Goal: Contribute content: Contribute content

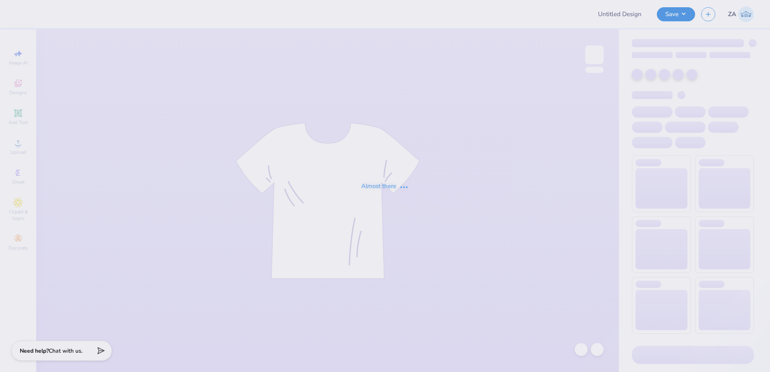
type input "Rocies option2"
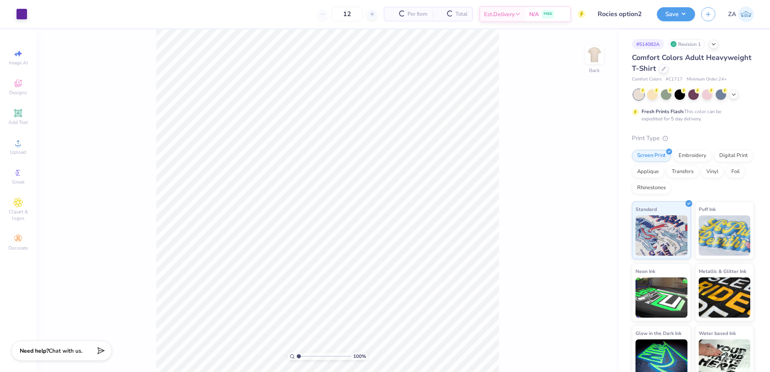
click at [584, 62] on div "100 % Back" at bounding box center [327, 200] width 582 height 343
click at [588, 60] on img at bounding box center [594, 55] width 32 height 32
click at [25, 147] on div "Upload" at bounding box center [18, 147] width 28 height 24
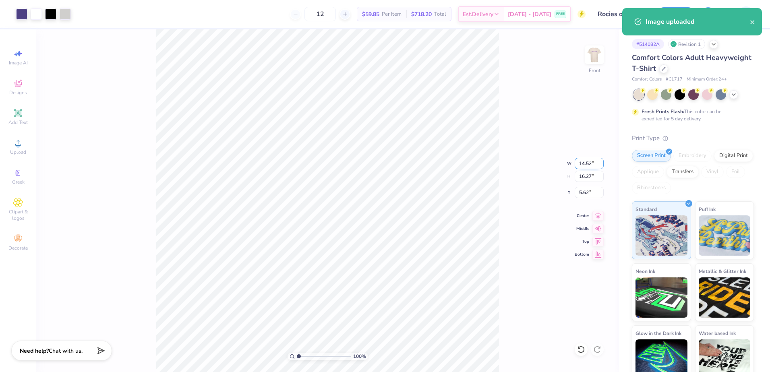
drag, startPoint x: 581, startPoint y: 161, endPoint x: 593, endPoint y: 162, distance: 12.1
click at [593, 162] on input "14.52" at bounding box center [588, 163] width 29 height 11
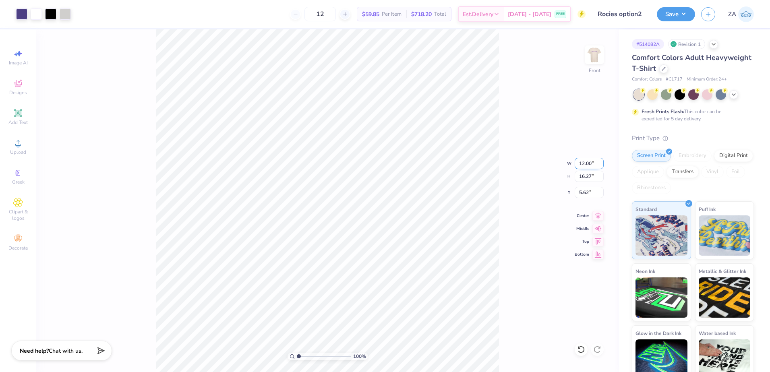
type input "12.00"
type input "13.44"
drag, startPoint x: 593, startPoint y: 194, endPoint x: 580, endPoint y: 194, distance: 13.3
click at [580, 194] on input "7.03" at bounding box center [588, 192] width 29 height 11
type input "3.00"
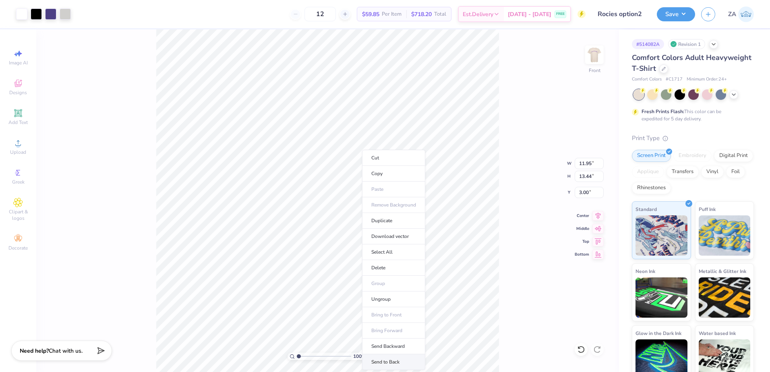
click at [388, 355] on li "Send to Back" at bounding box center [393, 362] width 63 height 16
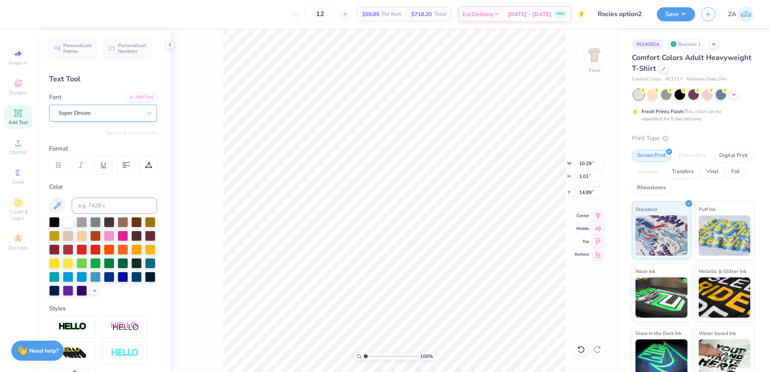
click at [112, 105] on div "Super Dream" at bounding box center [103, 113] width 108 height 17
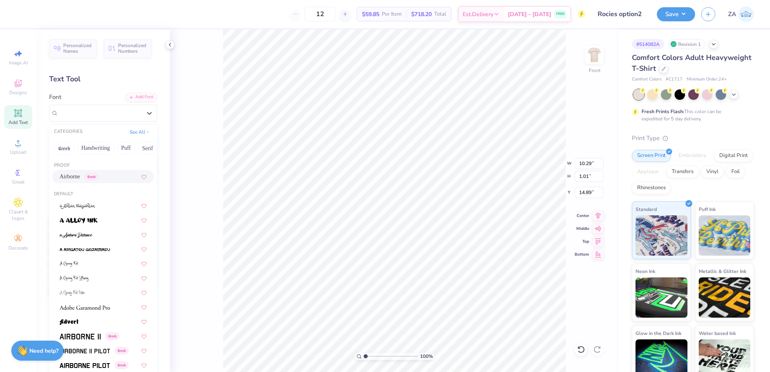
click at [103, 172] on div "Airborne Greek" at bounding box center [102, 176] width 101 height 13
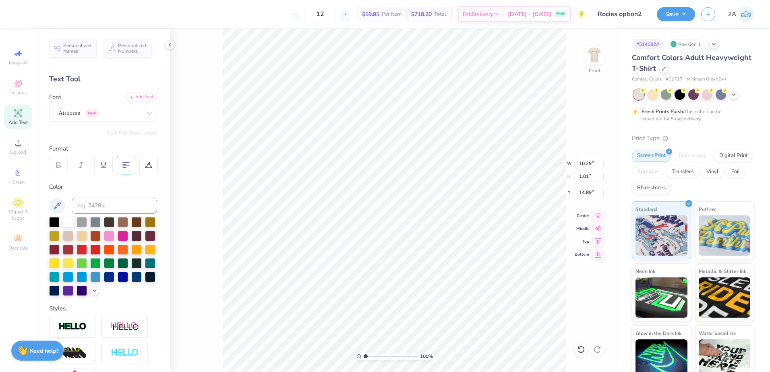
type input "11.70"
type input "14.83"
drag, startPoint x: 579, startPoint y: 165, endPoint x: 593, endPoint y: 164, distance: 14.1
click at [593, 164] on input "11.95" at bounding box center [588, 163] width 29 height 11
type input "11.50"
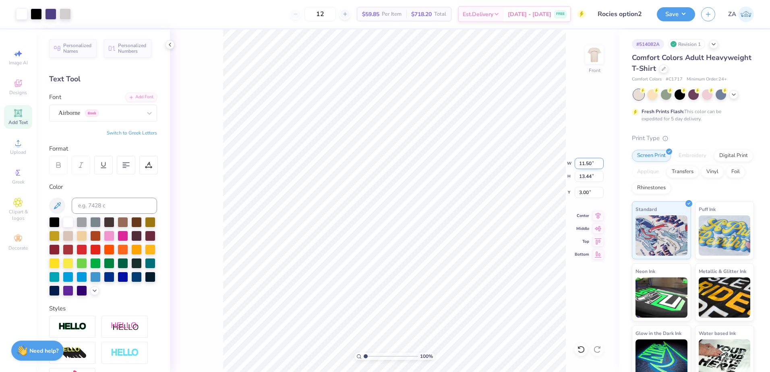
type input "12.94"
click at [588, 194] on input "3.25" at bounding box center [588, 192] width 29 height 11
type input "3"
type input "3.00"
click at [575, 269] on div "100 % Front" at bounding box center [394, 200] width 449 height 343
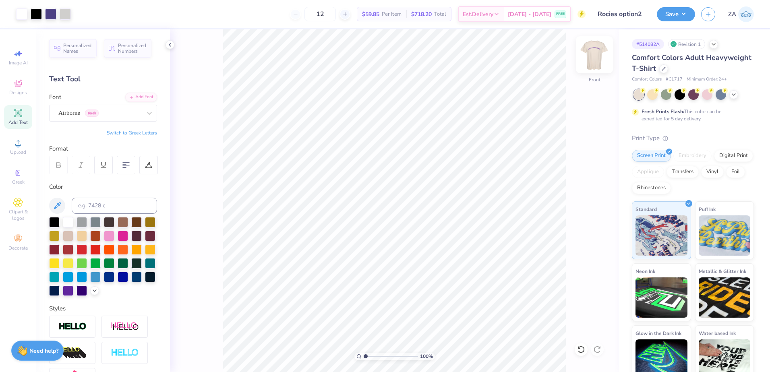
click at [603, 54] on img at bounding box center [594, 55] width 32 height 32
click at [18, 143] on icon at bounding box center [18, 143] width 10 height 10
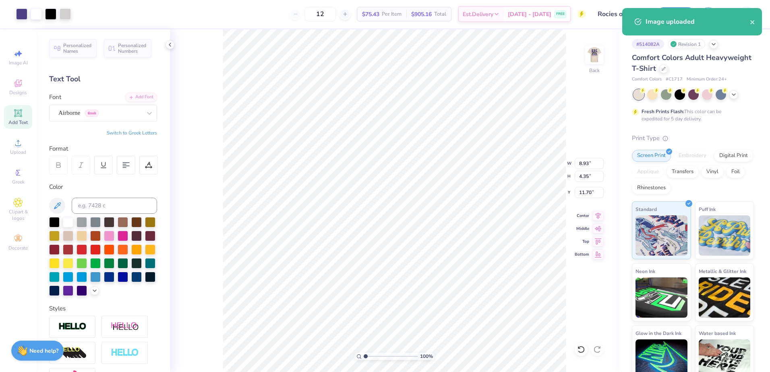
type input "8.93"
type input "4.35"
type input "4.38"
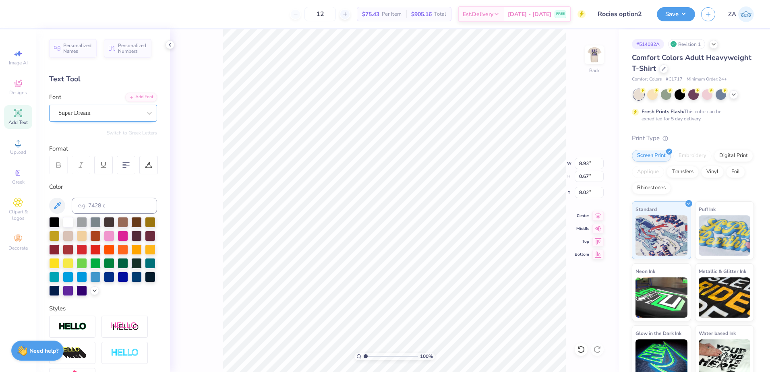
click at [118, 108] on div "Super Dream" at bounding box center [100, 113] width 85 height 12
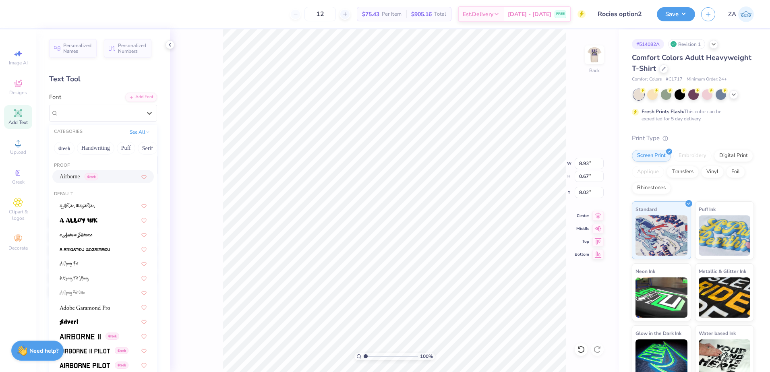
click at [109, 175] on div "Airborne Greek" at bounding box center [103, 176] width 87 height 8
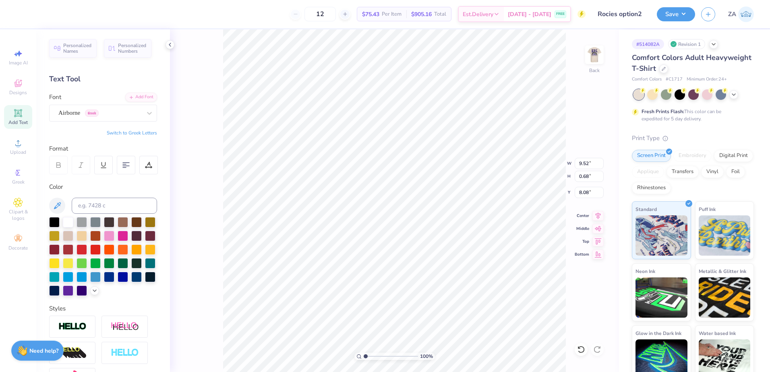
type input "9.52"
type input "0.68"
type input "8.08"
type input "4.87"
type input "3.26"
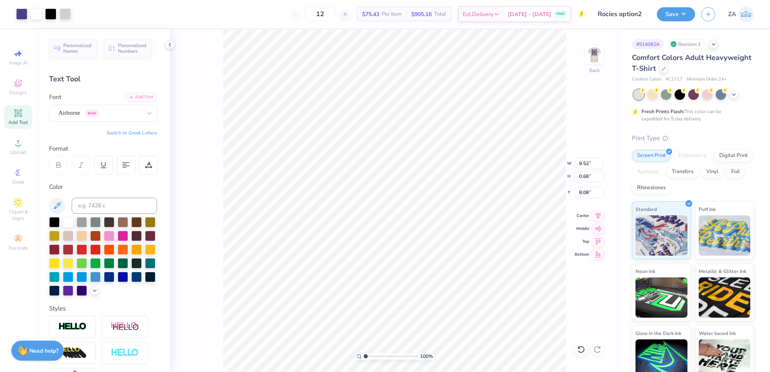
type input "4.38"
type input "3.55"
type input "2.38"
type input "9.12"
type input "3.20"
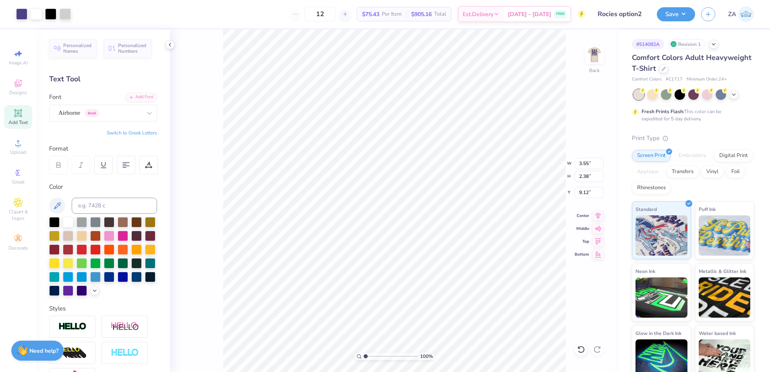
type input "2.14"
type input "9.11"
click at [123, 115] on div "Airborne Greek" at bounding box center [100, 113] width 85 height 12
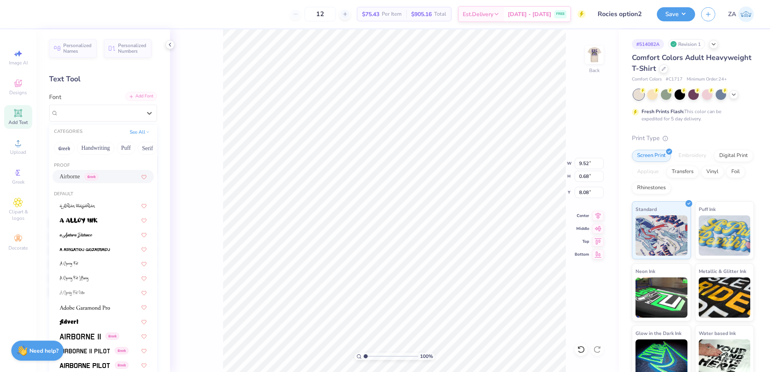
click at [141, 99] on div "Add Font" at bounding box center [141, 96] width 32 height 9
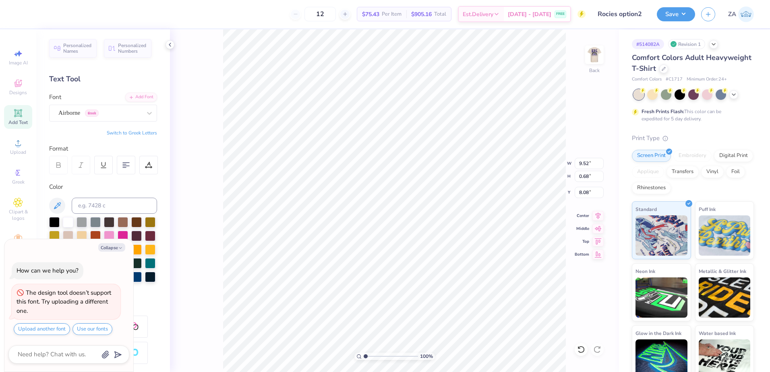
type textarea "x"
type input "7.18"
click at [107, 107] on div at bounding box center [99, 112] width 83 height 11
type textarea "x"
type input "[PERSON_NAME]"
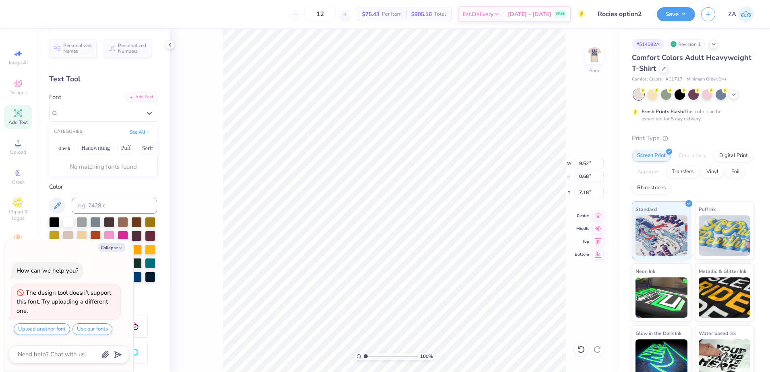
click at [138, 102] on div "Font 0 results available for search term [PERSON_NAME]. Use Up and Down to choo…" at bounding box center [103, 107] width 108 height 29
click at [140, 99] on div "Add Font" at bounding box center [141, 96] width 32 height 9
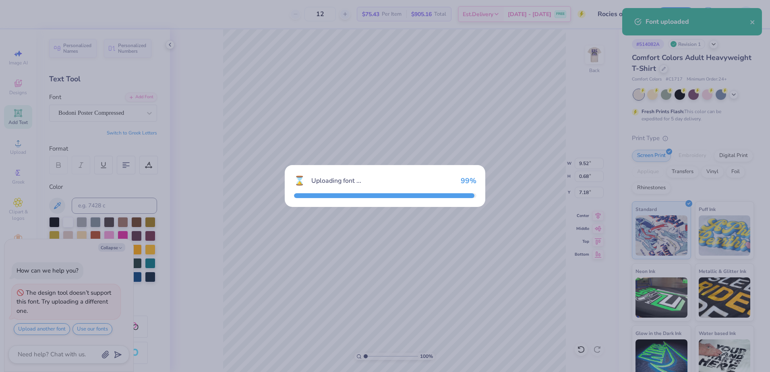
type textarea "x"
type input "5.90"
type input "0.69"
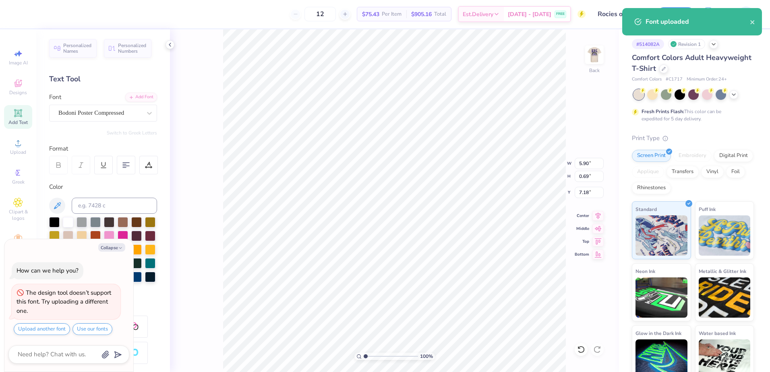
type textarea "x"
click at [369, 354] on input "range" at bounding box center [390, 356] width 54 height 7
drag, startPoint x: 367, startPoint y: 355, endPoint x: 373, endPoint y: 355, distance: 6.5
type input "2.45"
click at [373, 355] on input "range" at bounding box center [390, 356] width 54 height 7
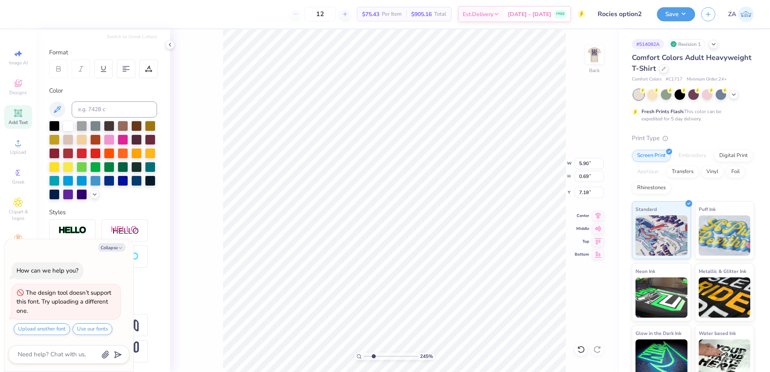
scroll to position [110, 0]
click at [121, 249] on icon "button" at bounding box center [120, 248] width 5 height 5
type textarea "x"
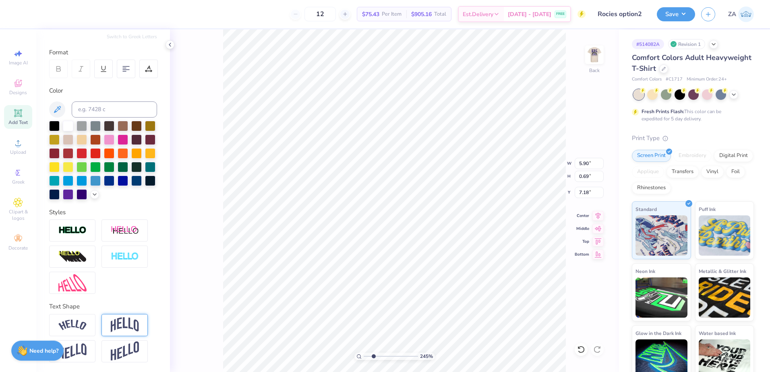
click at [117, 326] on img at bounding box center [125, 324] width 28 height 15
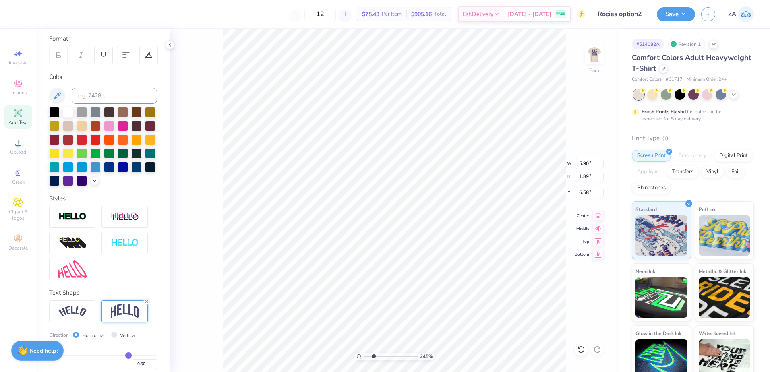
type input "1.89"
type input "8.16"
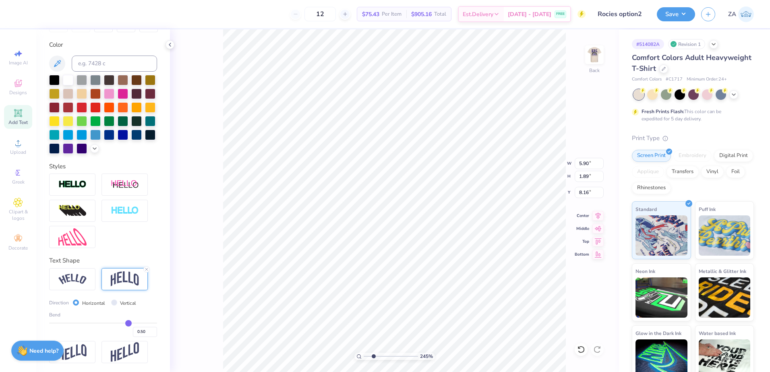
scroll to position [157, 0]
click at [114, 303] on input "Vertical" at bounding box center [114, 302] width 6 height 6
radio input "true"
type input "6.00"
type input "0.69"
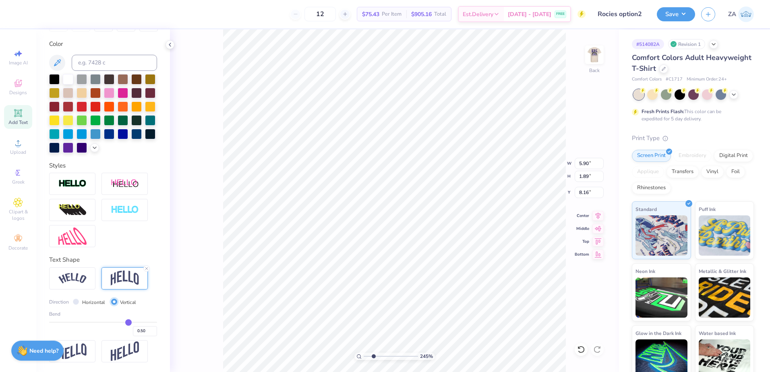
type input "8.76"
click at [76, 304] on input "Horizontal" at bounding box center [76, 302] width 6 height 6
radio input "true"
type input "5.90"
type input "1.89"
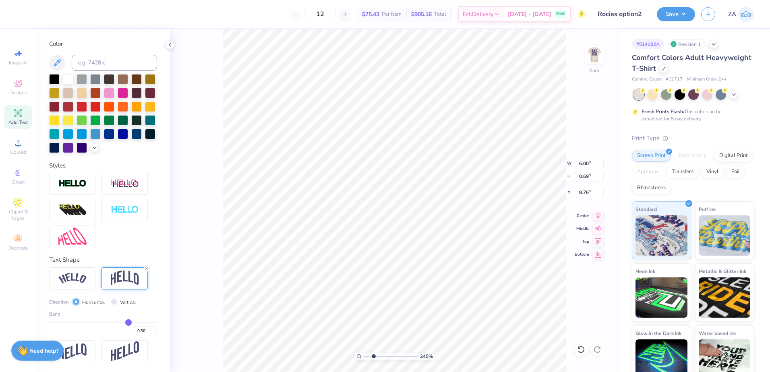
type input "8.16"
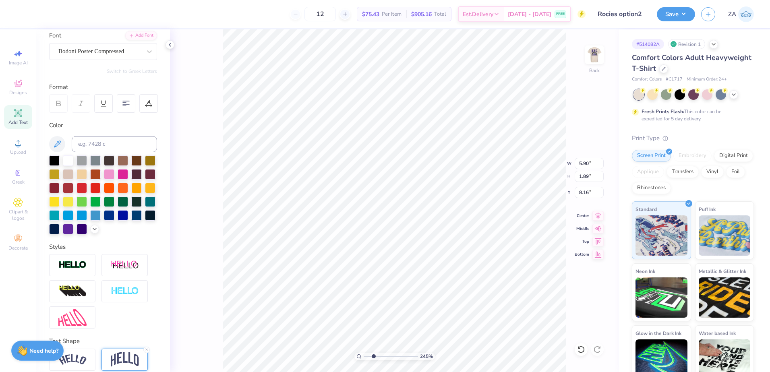
scroll to position [76, 0]
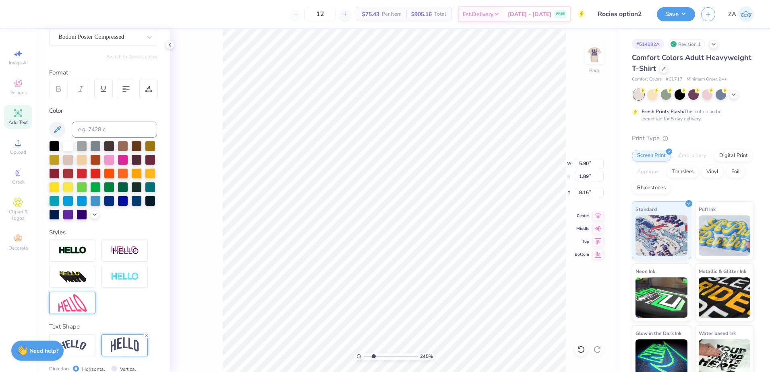
click at [81, 312] on img at bounding box center [72, 302] width 28 height 17
type input "3.02"
type input "7.59"
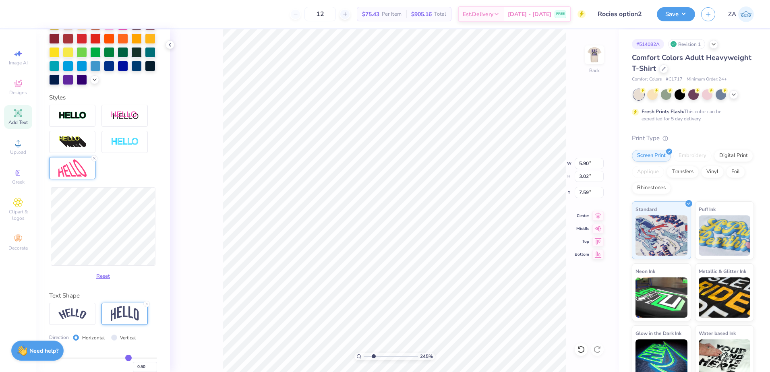
scroll to position [197, 0]
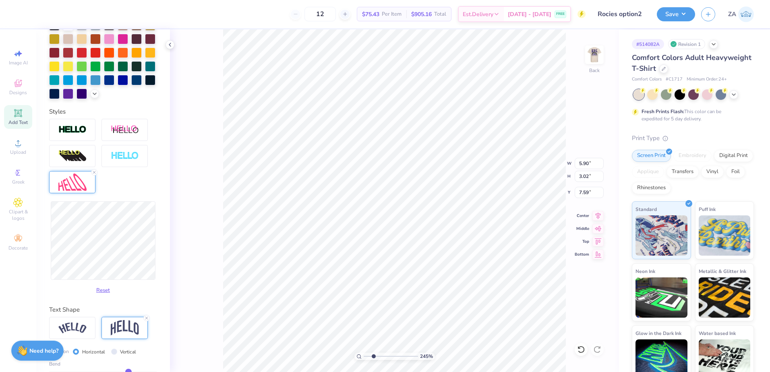
type input "3.83"
type input "7.19"
type input "3.10"
type input "7.55"
type input "2.17"
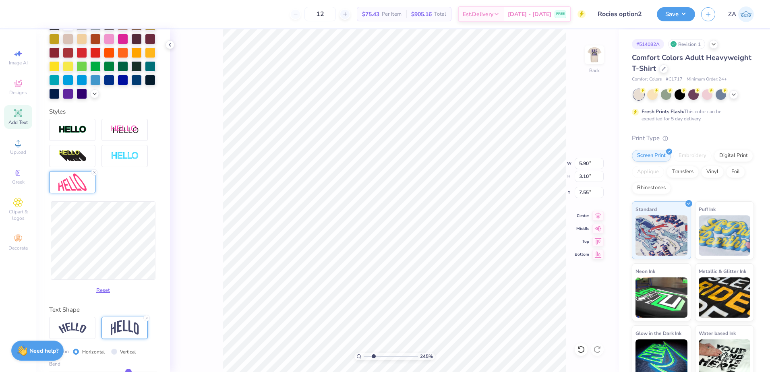
type input "8.02"
click at [103, 295] on button "Reset" at bounding box center [103, 288] width 21 height 13
type input "1.89"
type input "8.16"
click at [103, 295] on button "Reset" at bounding box center [103, 288] width 21 height 13
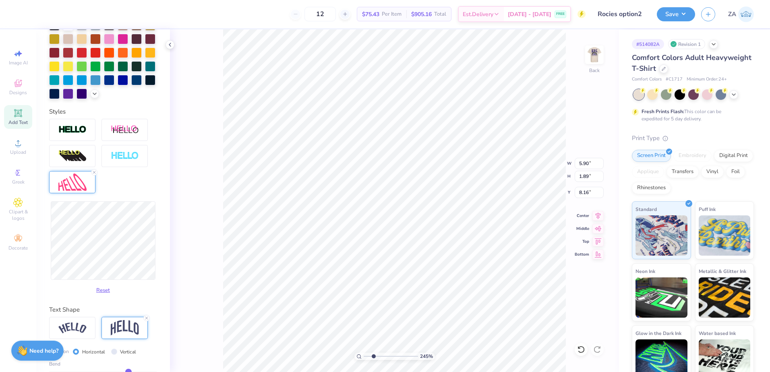
type input "3.20"
type input "2.14"
type input "9.11"
type input "5.90"
type input "1.89"
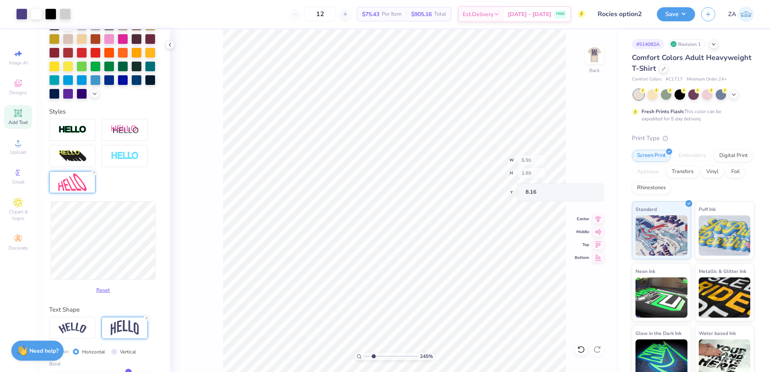
type input "8.25"
click at [598, 219] on icon at bounding box center [597, 215] width 11 height 10
drag, startPoint x: 374, startPoint y: 354, endPoint x: 363, endPoint y: 352, distance: 10.6
type input "1"
click at [363, 353] on input "range" at bounding box center [390, 356] width 54 height 7
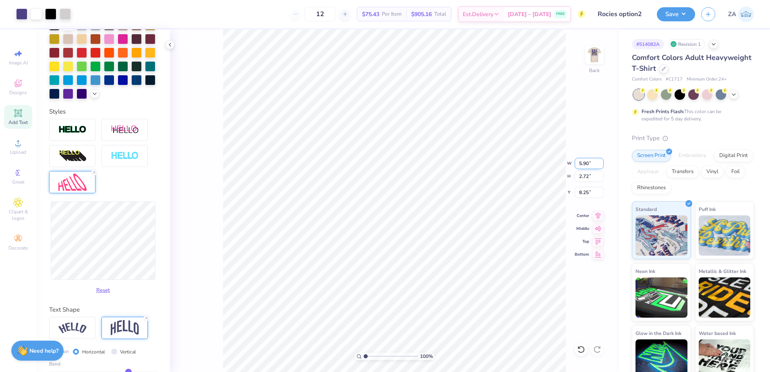
drag, startPoint x: 591, startPoint y: 164, endPoint x: 578, endPoint y: 163, distance: 12.9
click at [578, 163] on input "5.90" at bounding box center [588, 163] width 29 height 11
type input "10.00"
type input "4.60"
drag, startPoint x: 580, startPoint y: 192, endPoint x: 592, endPoint y: 194, distance: 11.7
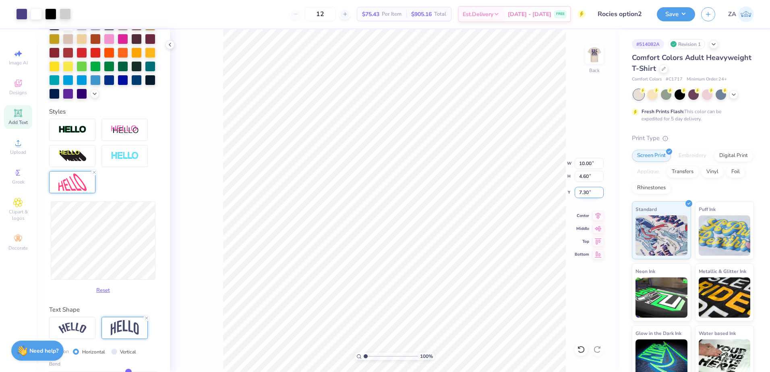
click at [592, 194] on input "7.30" at bounding box center [588, 192] width 29 height 11
type input "3.00"
drag, startPoint x: 592, startPoint y: 164, endPoint x: 574, endPoint y: 165, distance: 18.5
click at [574, 165] on div "100 % Back W 10.00 10.00 " H 4.60 4.60 " Y 3.00 3.00 " Center Middle Top Bottom" at bounding box center [394, 200] width 449 height 343
drag, startPoint x: 594, startPoint y: 161, endPoint x: 573, endPoint y: 160, distance: 21.0
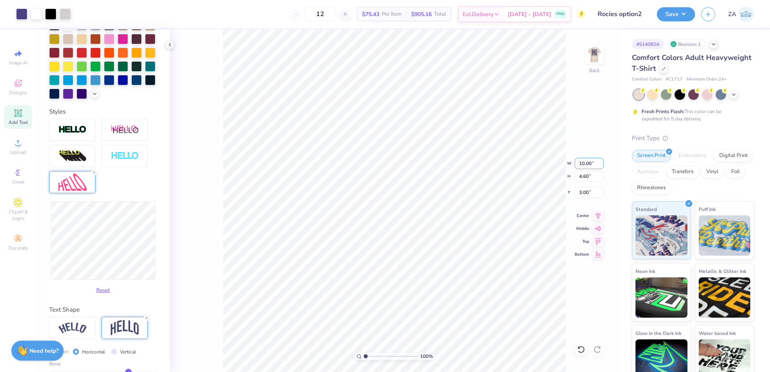
click at [573, 160] on div "100 % Back W 10.00 10.00 " H 4.60 4.60 " Y 3.00 3.00 " Center Middle Top Bottom" at bounding box center [394, 200] width 449 height 343
drag, startPoint x: 594, startPoint y: 163, endPoint x: 577, endPoint y: 164, distance: 16.9
click at [577, 164] on input "10.00" at bounding box center [588, 163] width 29 height 11
type input "11.00"
type input "5.06"
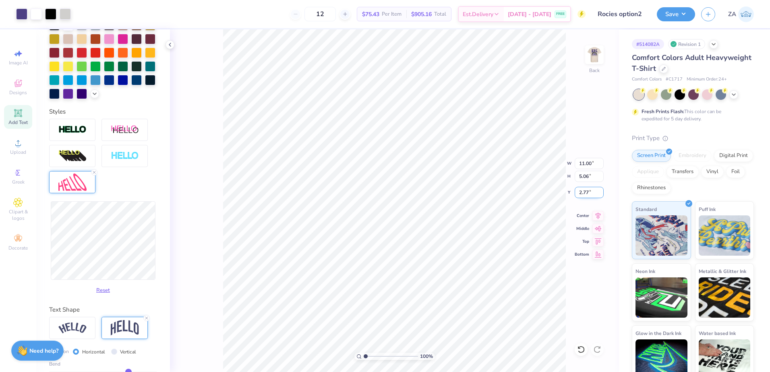
drag, startPoint x: 582, startPoint y: 192, endPoint x: 575, endPoint y: 193, distance: 7.3
click at [575, 193] on input "2.77" at bounding box center [588, 192] width 29 height 11
type input "3.00"
click at [672, 12] on button "Save" at bounding box center [675, 13] width 38 height 14
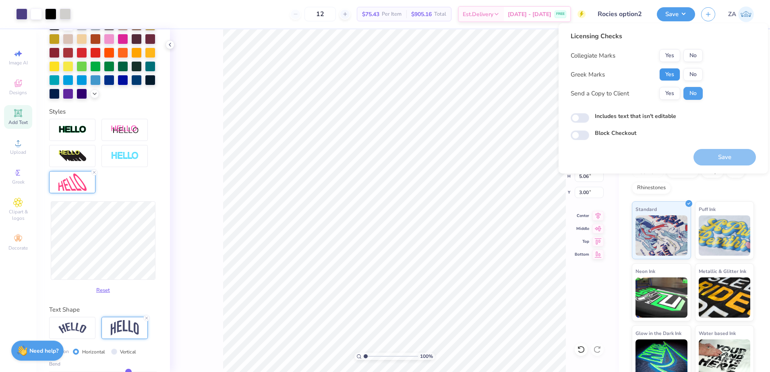
click at [663, 71] on button "Yes" at bounding box center [669, 74] width 21 height 13
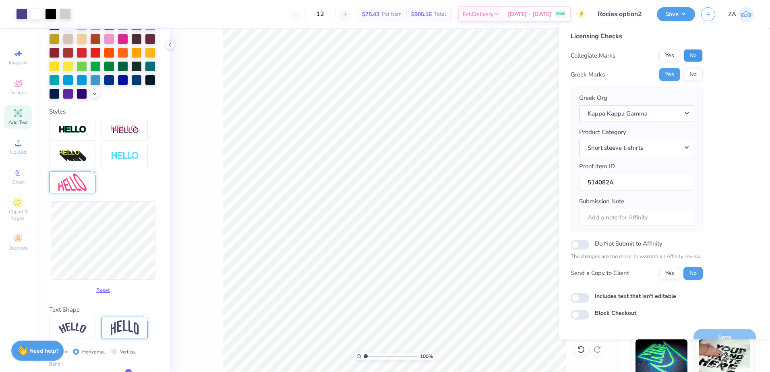
click at [696, 54] on button "No" at bounding box center [692, 55] width 19 height 13
click at [667, 60] on button "Yes" at bounding box center [669, 55] width 21 height 13
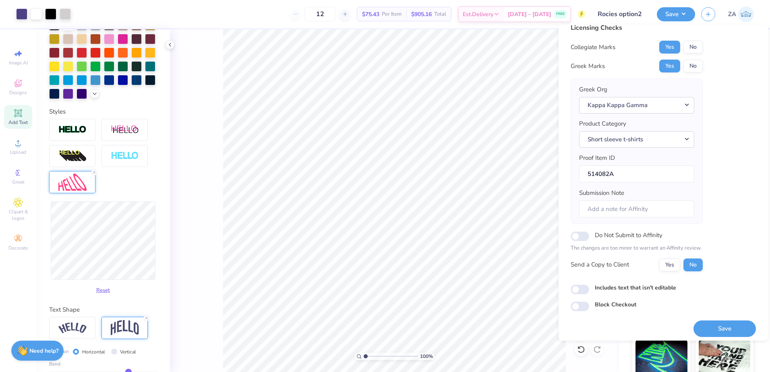
scroll to position [14, 0]
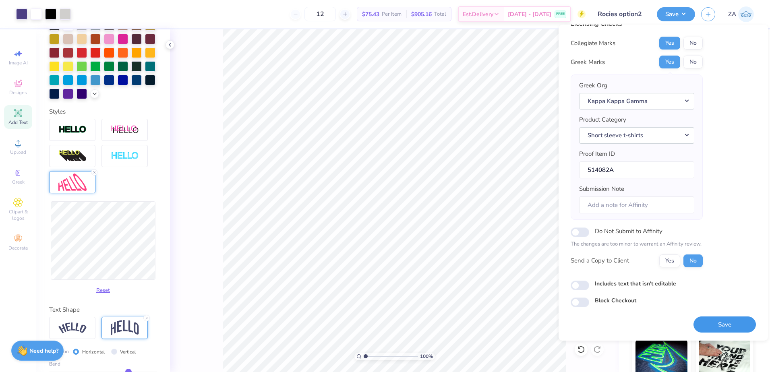
click at [708, 324] on button "Save" at bounding box center [724, 324] width 62 height 17
